Goal: Task Accomplishment & Management: Manage account settings

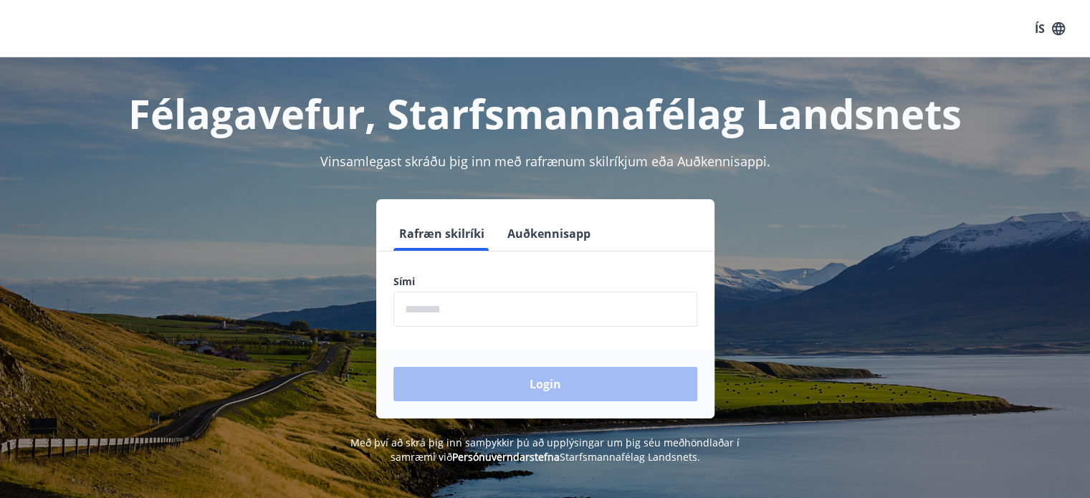
click at [463, 309] on input "phone" at bounding box center [545, 309] width 304 height 35
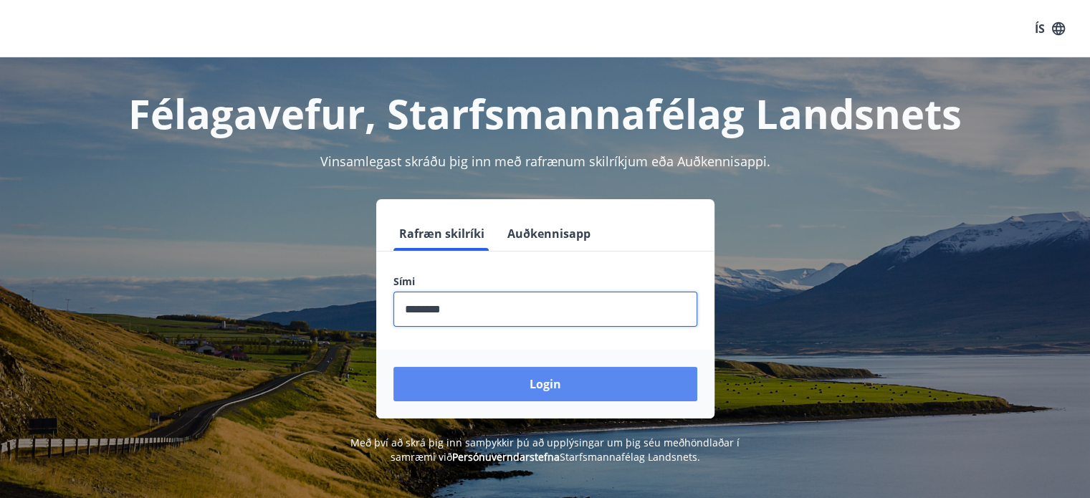
click at [487, 380] on button "Login" at bounding box center [545, 384] width 304 height 34
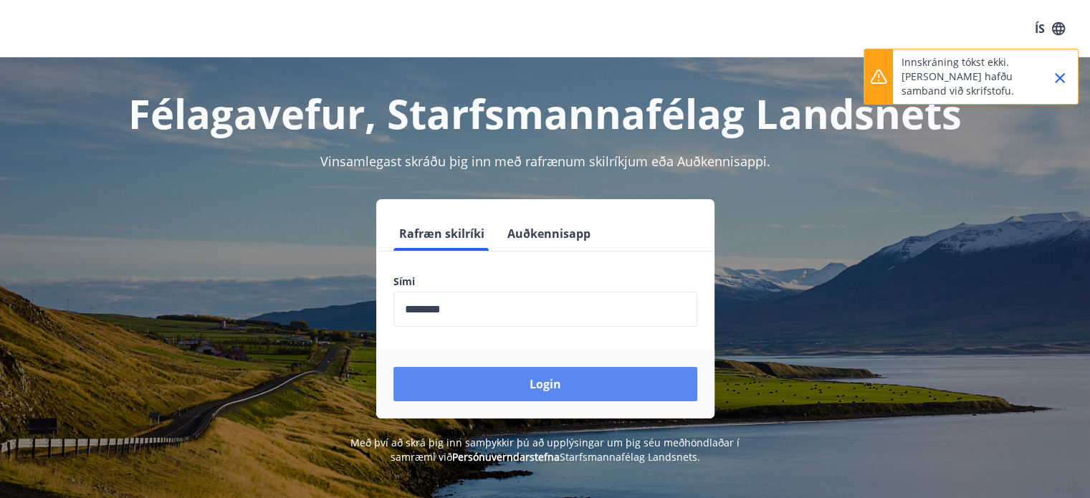
click at [586, 378] on button "Login" at bounding box center [545, 384] width 304 height 34
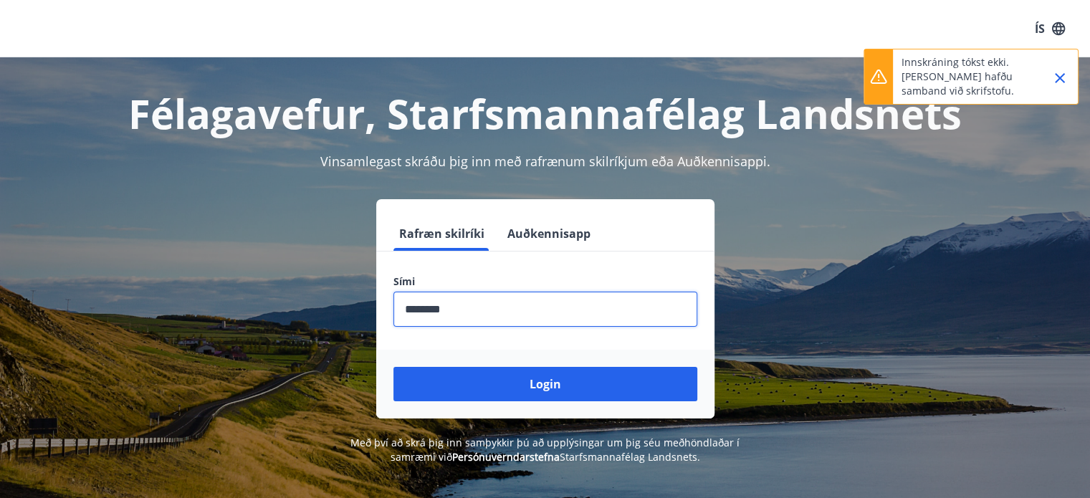
click at [431, 309] on input "phone" at bounding box center [545, 309] width 304 height 35
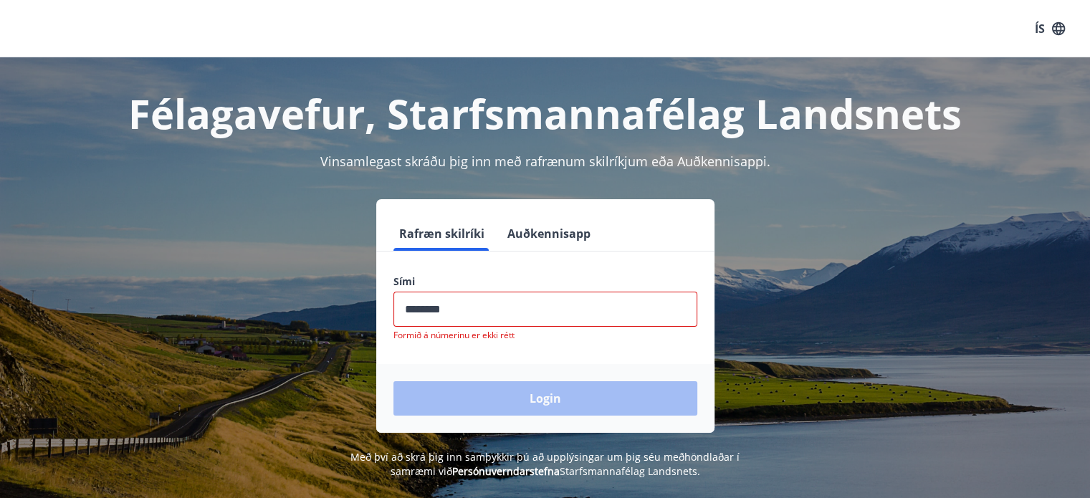
click at [484, 312] on input "phone" at bounding box center [545, 309] width 304 height 35
type input "*"
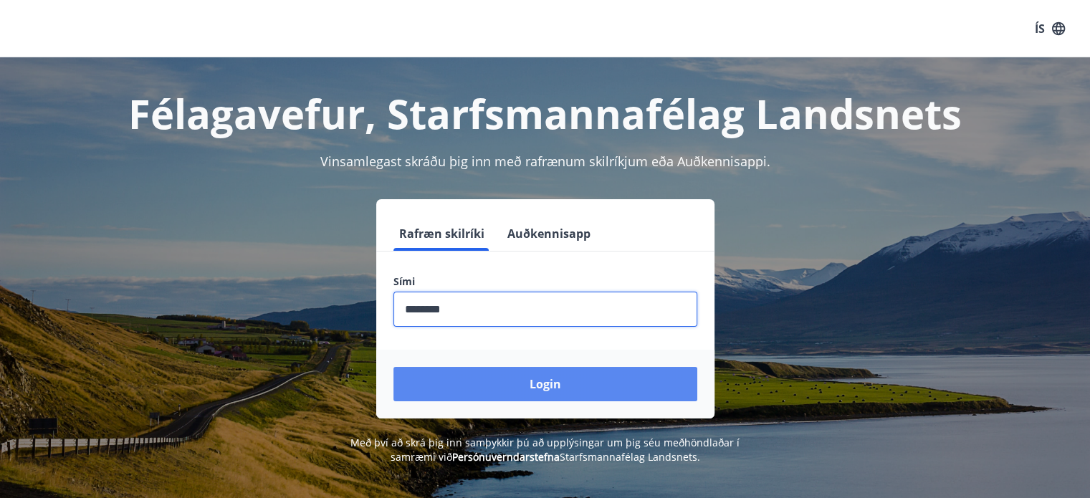
type input "********"
click at [504, 388] on button "Login" at bounding box center [545, 384] width 304 height 34
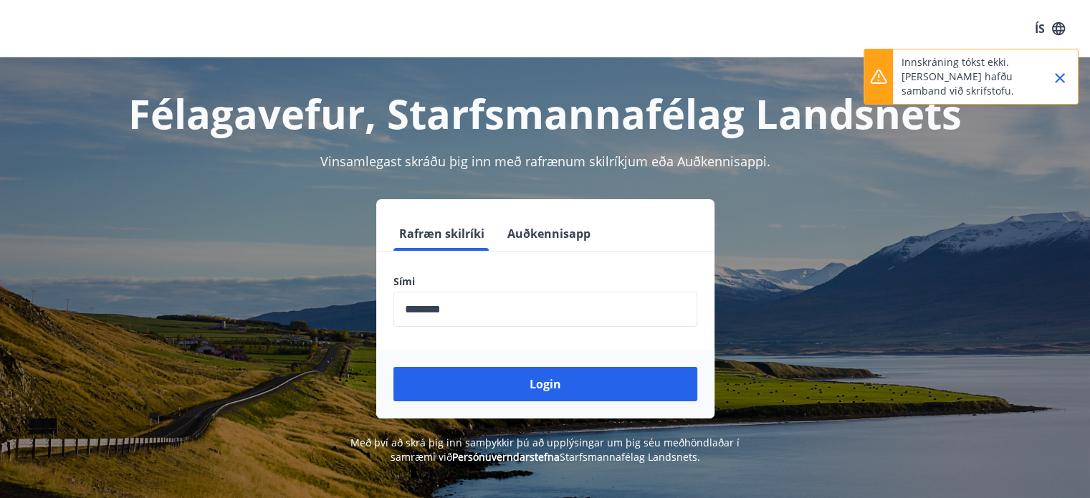
click at [1057, 77] on icon "Close" at bounding box center [1059, 77] width 17 height 17
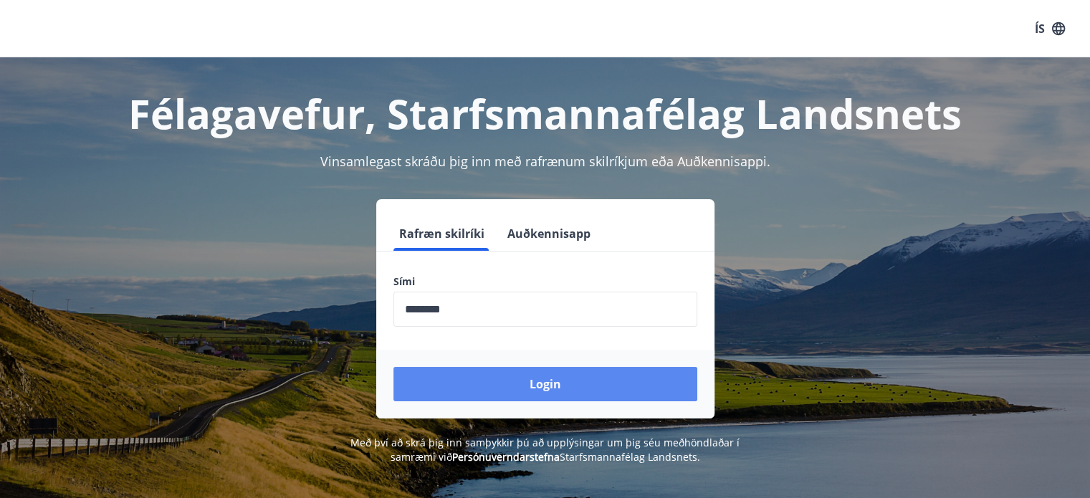
click at [648, 372] on button "Login" at bounding box center [545, 384] width 304 height 34
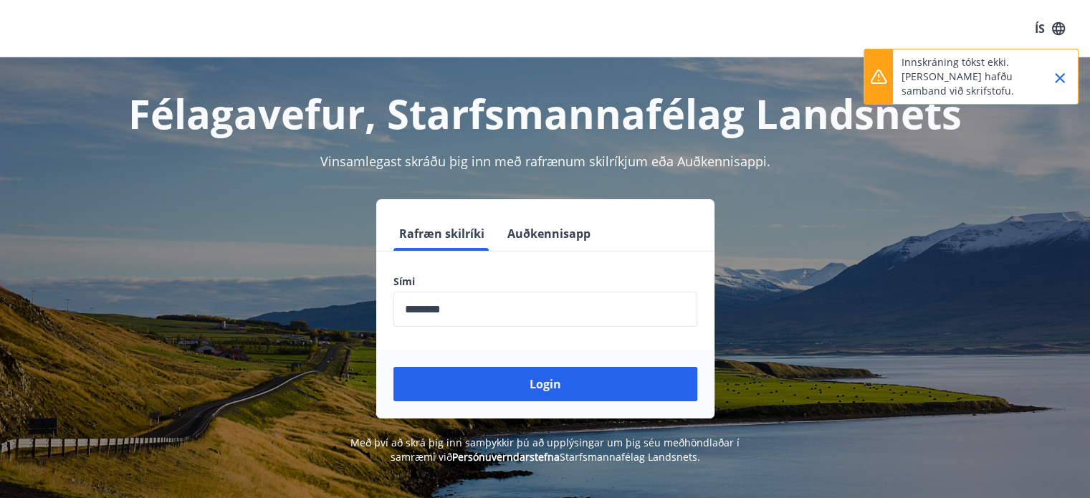
drag, startPoint x: 1058, startPoint y: 80, endPoint x: 1024, endPoint y: 138, distance: 67.1
click at [1058, 80] on icon "Close" at bounding box center [1059, 77] width 17 height 17
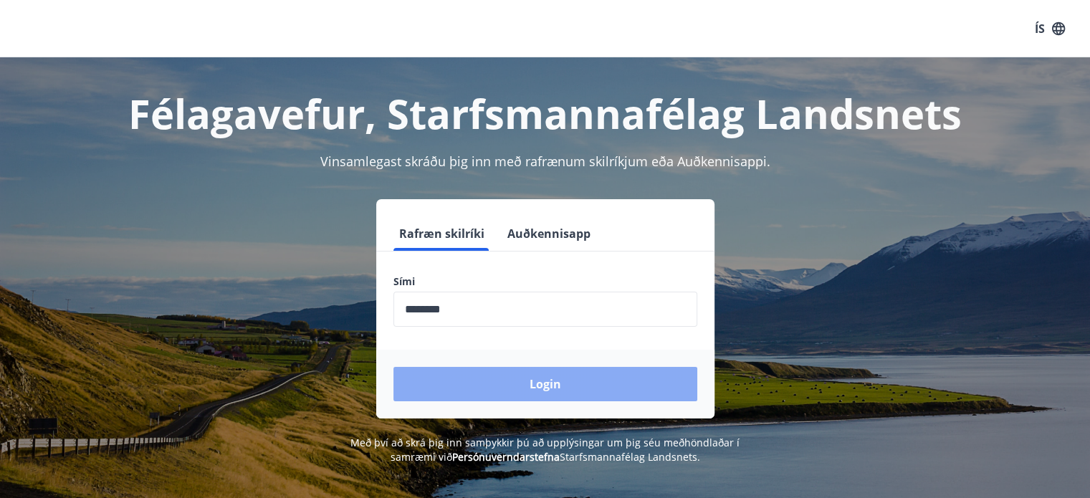
click at [664, 389] on button "Login" at bounding box center [545, 384] width 304 height 34
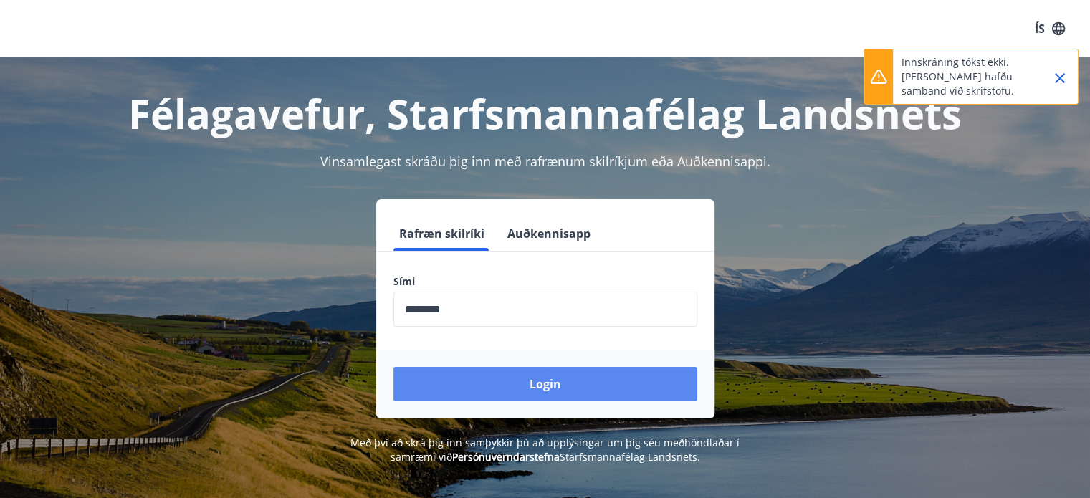
click at [635, 392] on button "Login" at bounding box center [545, 384] width 304 height 34
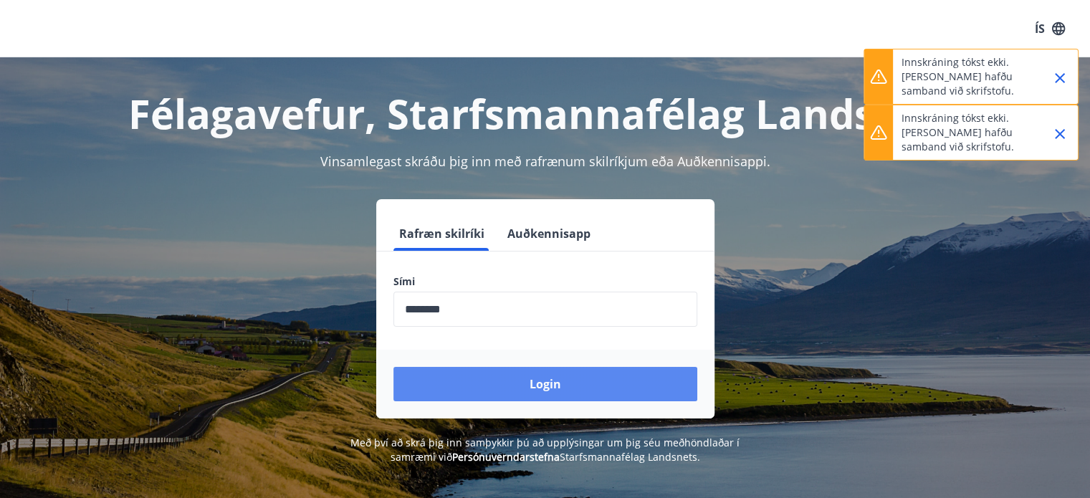
click at [636, 386] on button "Login" at bounding box center [545, 384] width 304 height 34
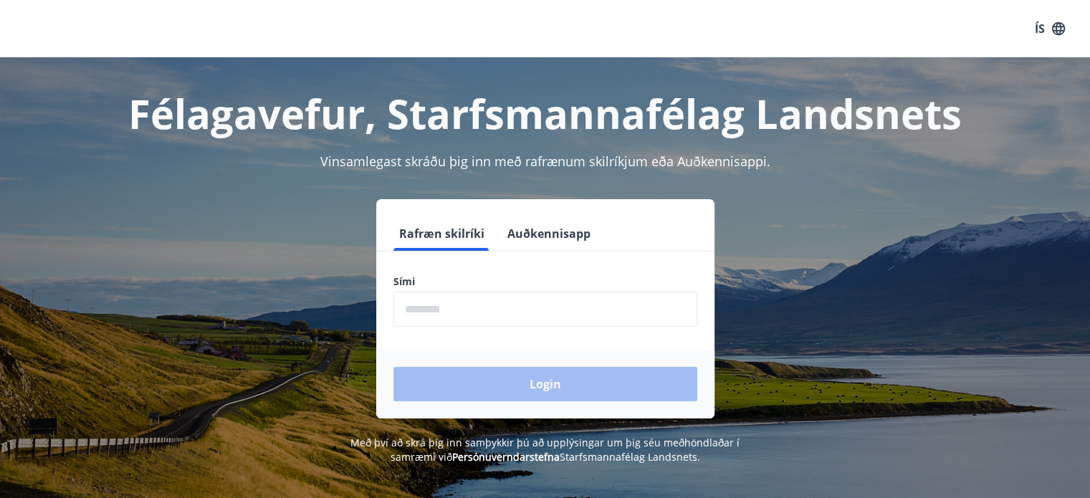
click at [424, 297] on input "phone" at bounding box center [545, 309] width 304 height 35
type input "********"
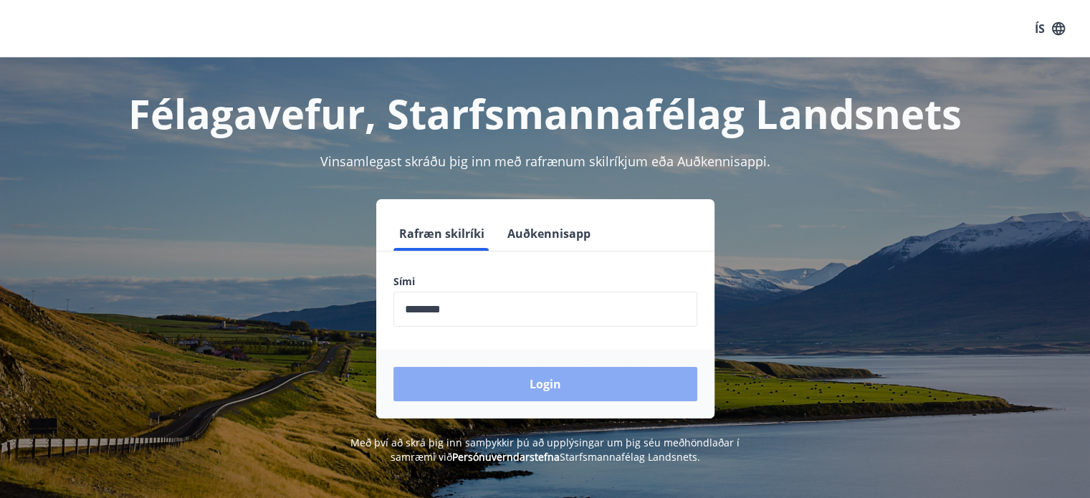
click at [481, 387] on button "Login" at bounding box center [545, 384] width 304 height 34
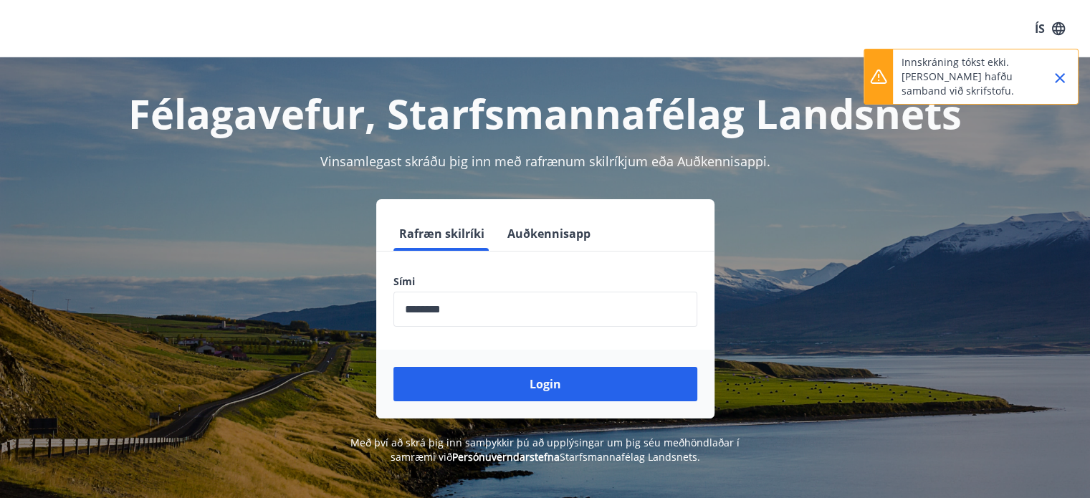
click at [567, 235] on button "Auðkennisapp" at bounding box center [549, 233] width 95 height 34
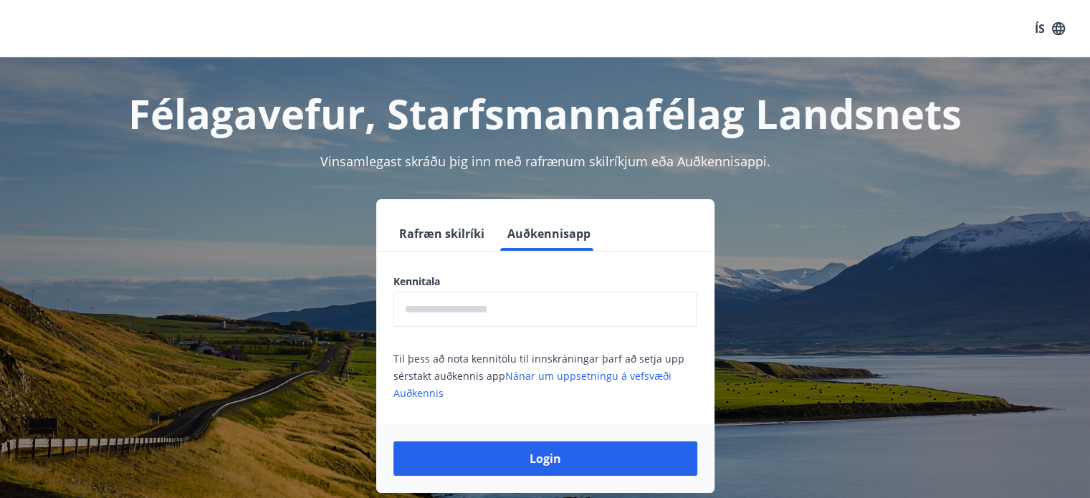
click at [432, 237] on button "Rafræn skilríki" at bounding box center [441, 233] width 97 height 34
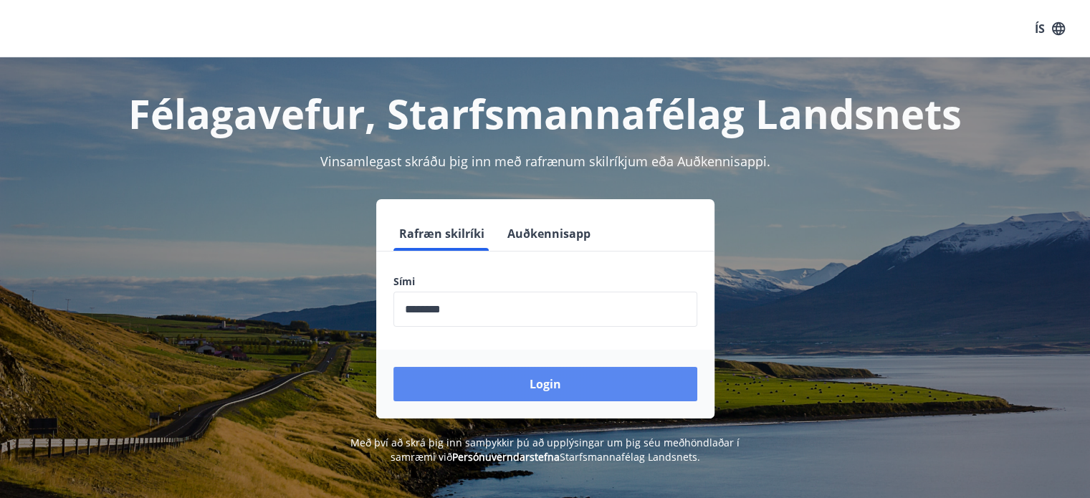
click at [447, 378] on button "Login" at bounding box center [545, 384] width 304 height 34
